Goal: Communication & Community: Answer question/provide support

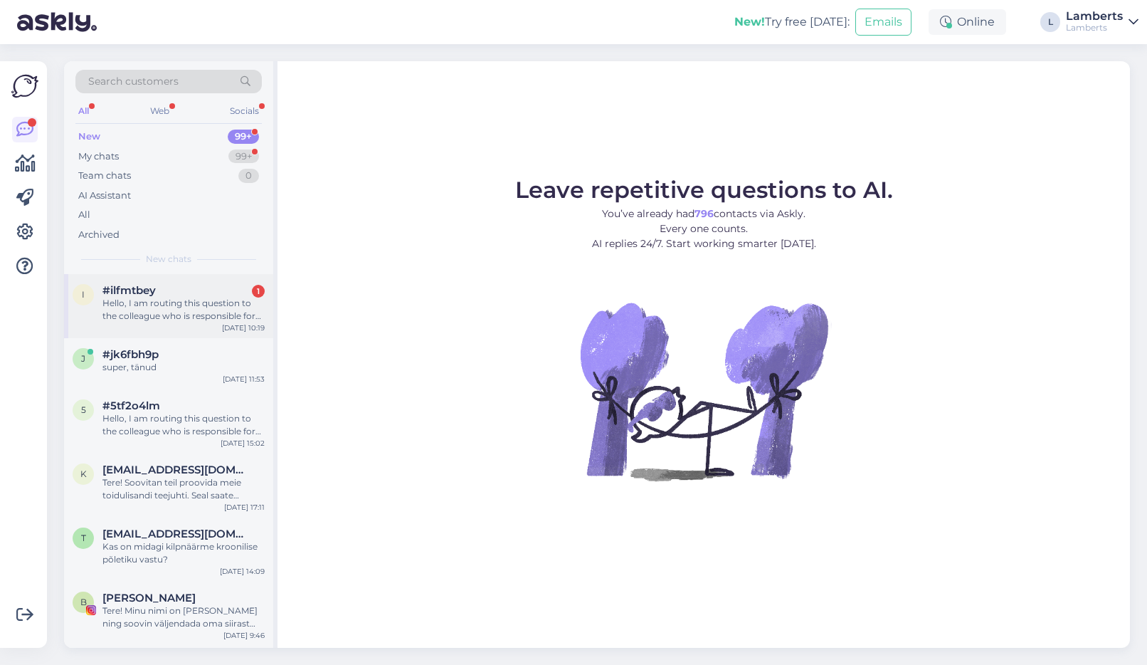
click at [206, 315] on div "Hello, I am routing this question to the colleague who is responsible for this …" at bounding box center [183, 310] width 162 height 26
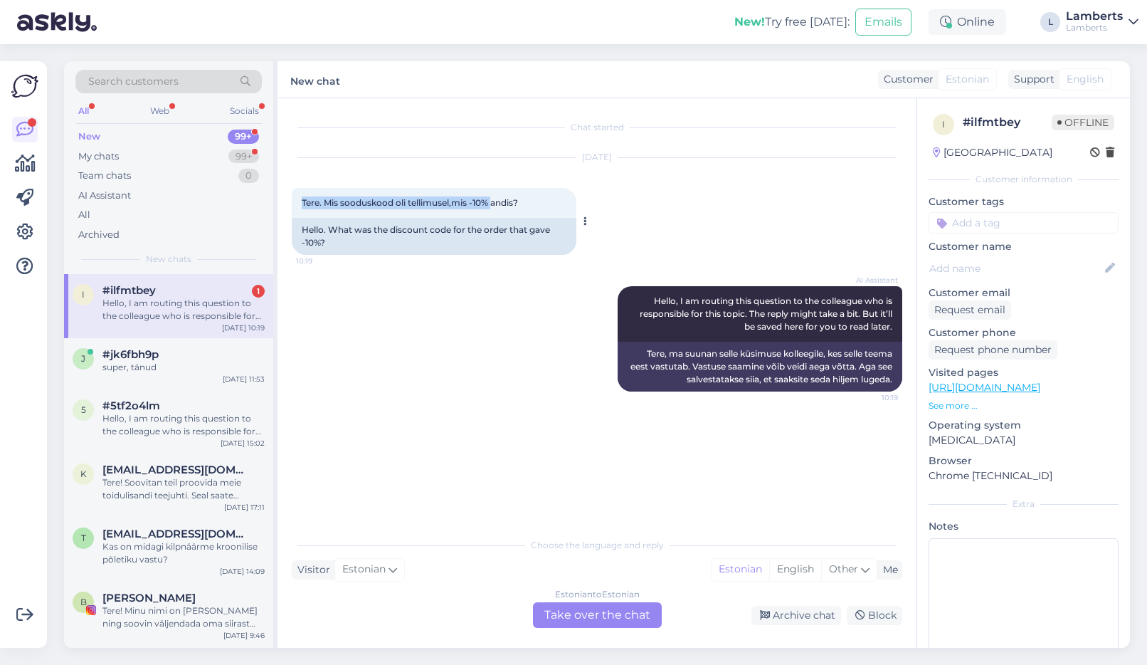
drag, startPoint x: 446, startPoint y: 204, endPoint x: 497, endPoint y: 209, distance: 50.8
click at [496, 209] on div "Tere. Mis sooduskood oli tellimusel,mis -10% andis? 10:19" at bounding box center [434, 203] width 285 height 30
copy span "Tere. Mis sooduskood oli tellimusel,mis -10% andis?"
click at [562, 623] on div "Estonian to Estonian Take over the chat" at bounding box center [597, 615] width 129 height 26
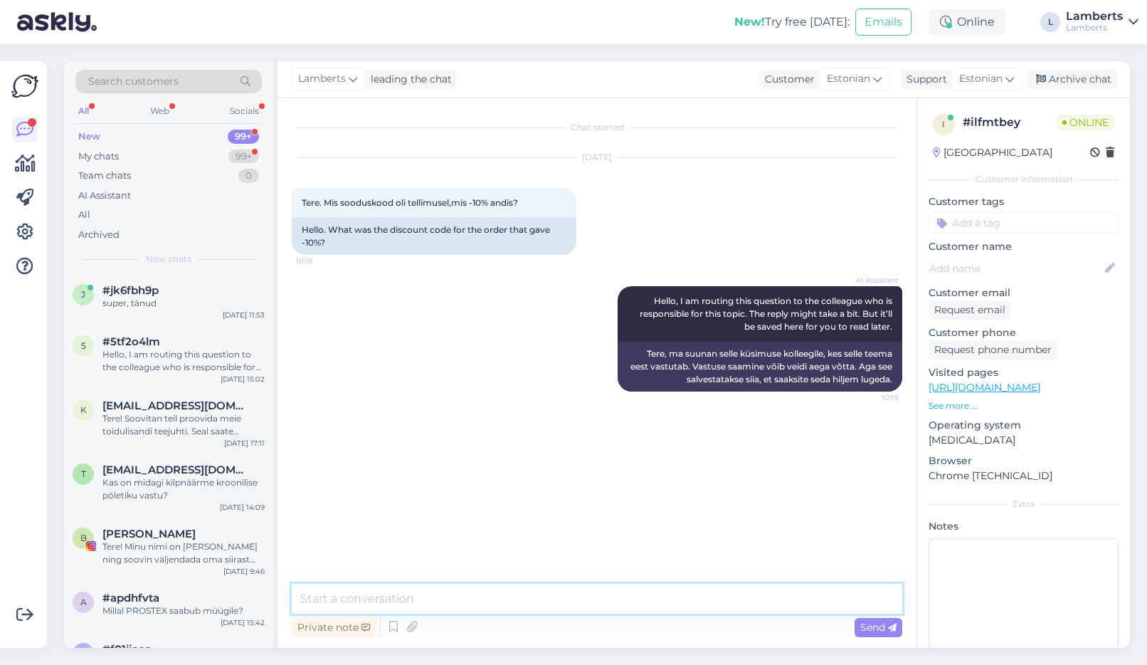
click at [566, 606] on textarea at bounding box center [597, 599] width 611 height 30
paste textarea "Tere! Meie e-poes on esmatellija sooduskood, mis annab 10% soodustust esimeselt…"
click at [561, 598] on textarea "Tere! Meie e-poes on esmatellija sooduskood, mis annab 10% soodustust esimeselt…" at bounding box center [597, 599] width 611 height 30
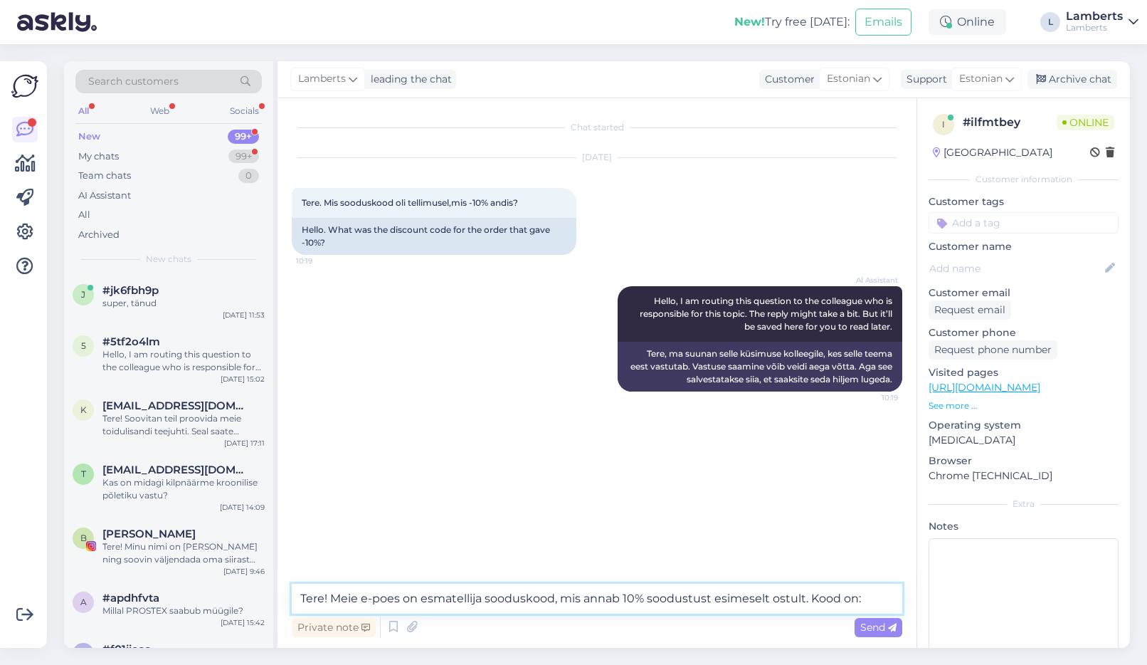
click at [561, 598] on textarea "Tere! Meie e-poes on esmatellija sooduskood, mis annab 10% soodustust esimeselt…" at bounding box center [597, 599] width 611 height 30
paste textarea "-10% soodustus kehtib esmatellijale, kes liitub meie Terviseakadeemia uudiskirj…"
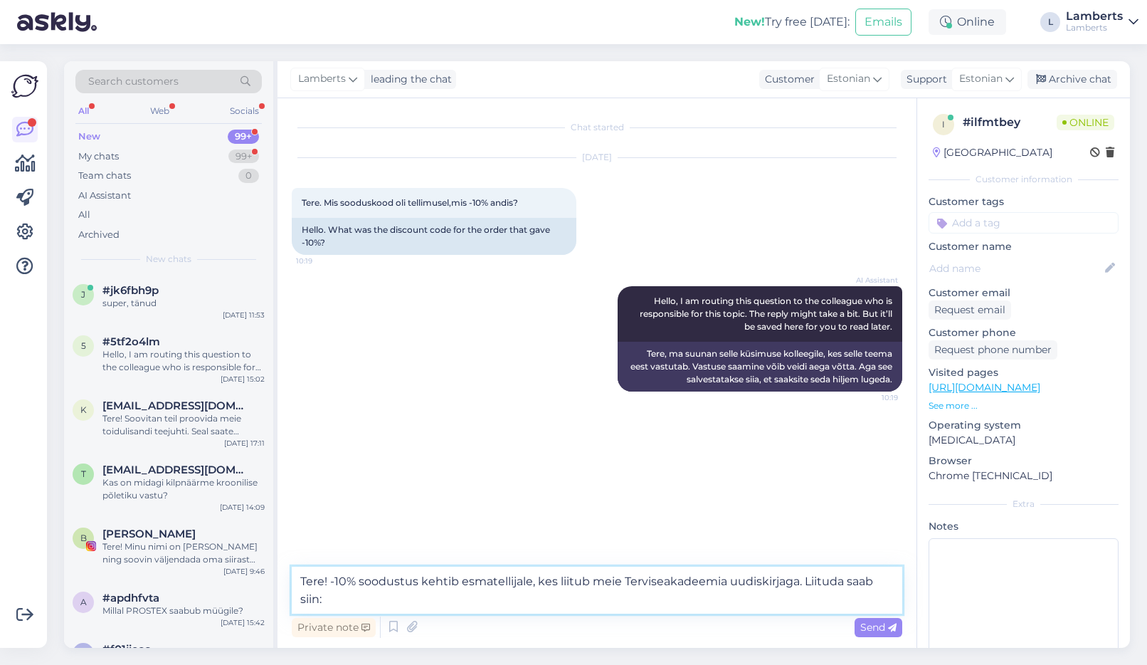
click at [650, 603] on textarea "Tere! -10% soodustus kehtib esmatellijale, kes liitub meie Terviseakadeemia uud…" at bounding box center [597, 589] width 611 height 47
paste textarea "[URL][DOMAIN_NAME]"
type textarea "Tere! -10% soodustus kehtib esmatellijale, kes liitub meie Terviseakadeemia uud…"
click at [862, 631] on span "Send" at bounding box center [878, 627] width 36 height 13
